Goal: Check status: Check status

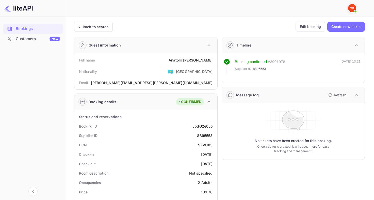
click at [95, 30] on div "Back to search" at bounding box center [93, 27] width 39 height 10
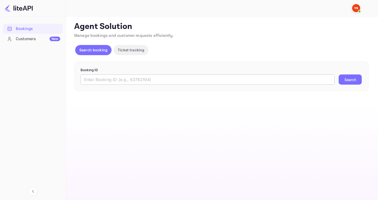
click at [117, 80] on input "text" at bounding box center [208, 79] width 254 height 10
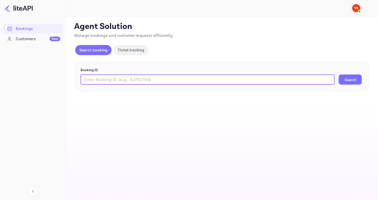
paste input "8312409"
type input "8312409"
click at [339, 74] on button "Search" at bounding box center [350, 79] width 23 height 10
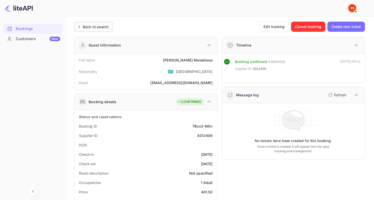
click at [85, 27] on div "Back to search" at bounding box center [96, 26] width 26 height 5
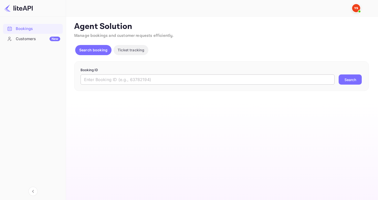
click at [144, 77] on input "text" at bounding box center [208, 79] width 254 height 10
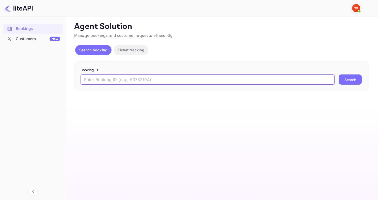
paste input "7896773"
type input "7896773"
click at [339, 74] on button "Search" at bounding box center [350, 79] width 23 height 10
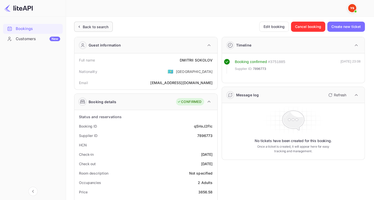
click at [92, 27] on div "Back to search" at bounding box center [96, 26] width 26 height 5
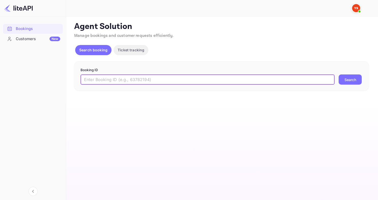
click at [117, 75] on input "text" at bounding box center [208, 79] width 254 height 10
paste input "9116604"
type input "9116604"
click at [339, 74] on button "Search" at bounding box center [350, 79] width 23 height 10
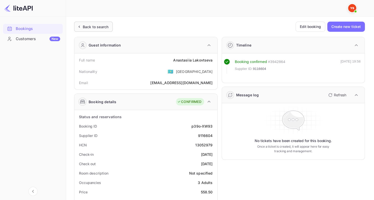
click at [87, 24] on div "Back to search" at bounding box center [96, 26] width 26 height 5
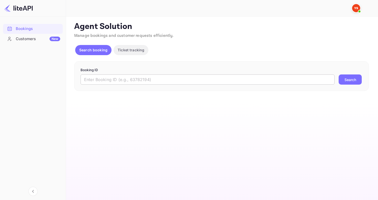
drag, startPoint x: 101, startPoint y: 84, endPoint x: 102, endPoint y: 78, distance: 6.5
click at [101, 84] on input "text" at bounding box center [208, 79] width 254 height 10
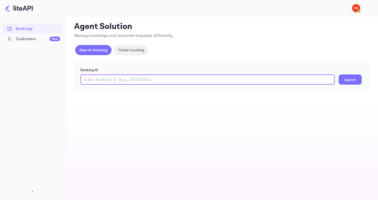
paste input "8903175"
type input "8903175"
click at [339, 74] on button "Search" at bounding box center [350, 79] width 23 height 10
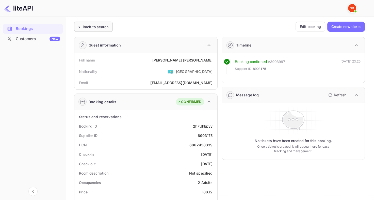
click at [99, 30] on div "Back to search" at bounding box center [93, 27] width 39 height 10
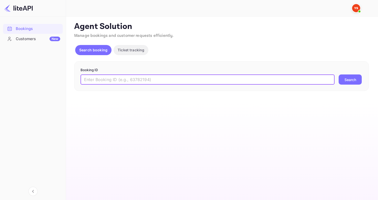
click at [154, 83] on input "text" at bounding box center [208, 79] width 254 height 10
paste input "8097108"
type input "8097108"
click at [339, 74] on button "Search" at bounding box center [350, 79] width 23 height 10
